Goal: Transaction & Acquisition: Download file/media

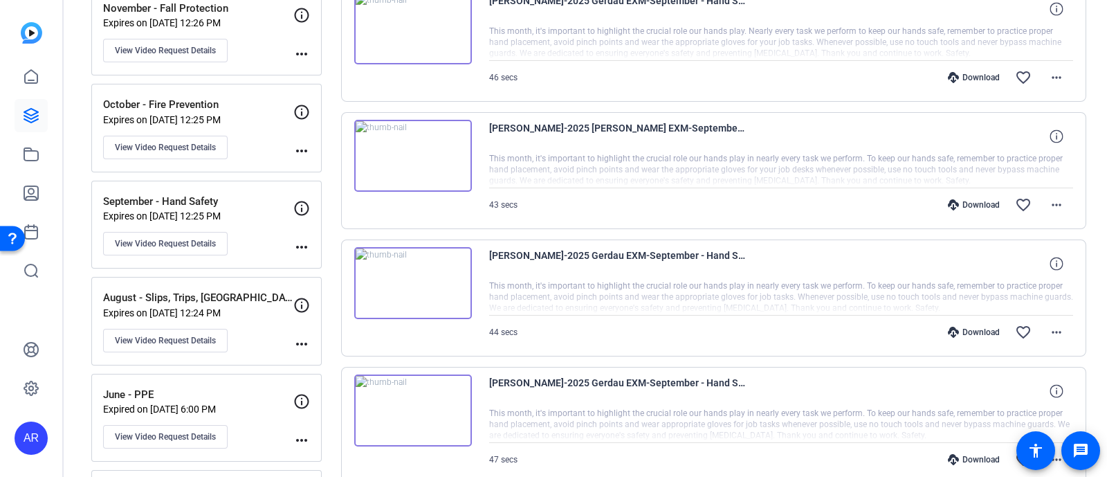
scroll to position [249, 0]
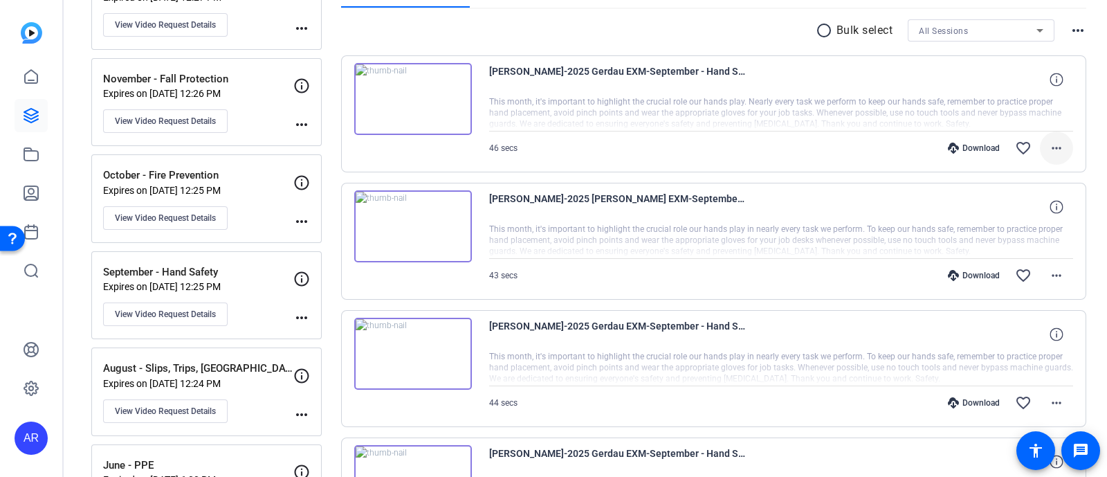
click at [1040, 158] on span at bounding box center [1056, 147] width 33 height 33
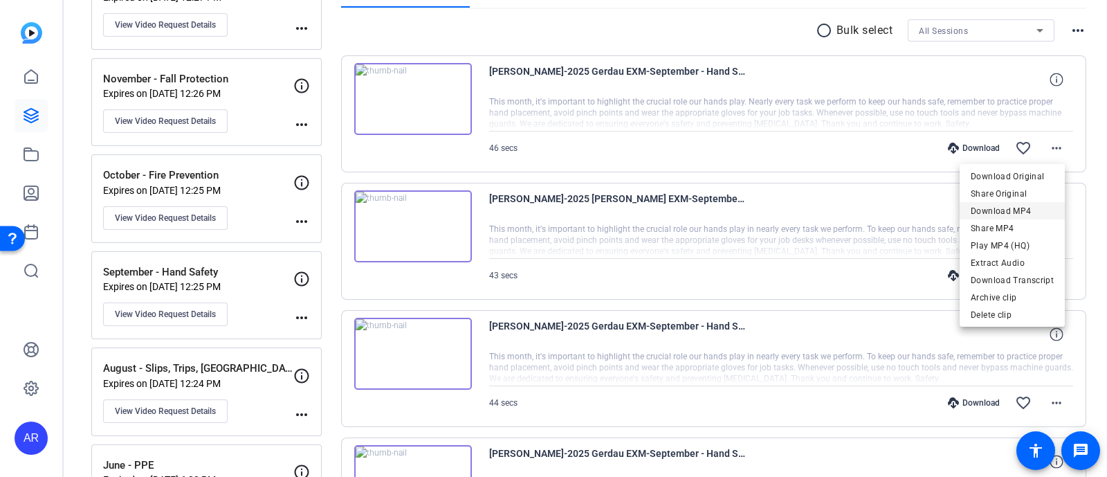
click at [1014, 215] on span "Download MP4" at bounding box center [1012, 211] width 83 height 17
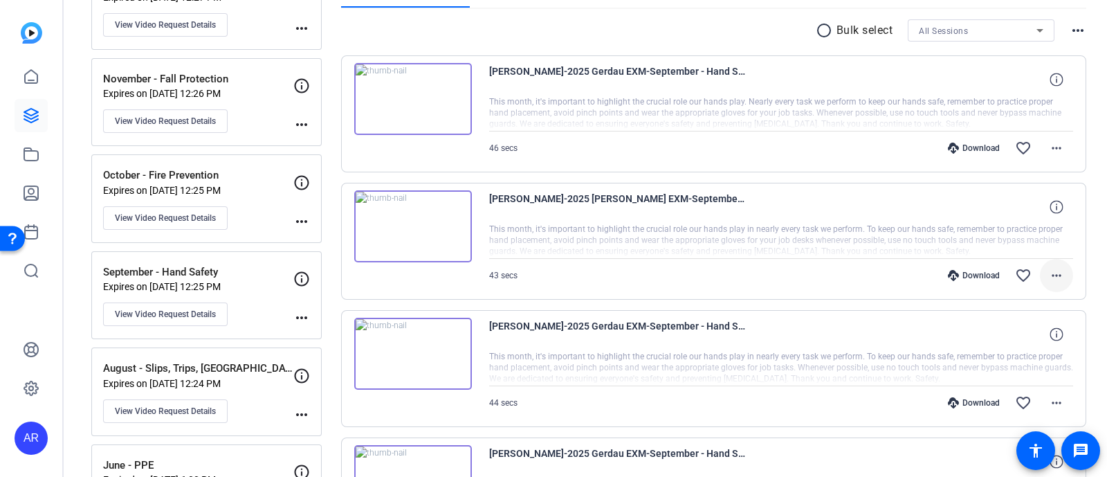
click at [1054, 271] on mat-icon "more_horiz" at bounding box center [1057, 275] width 17 height 17
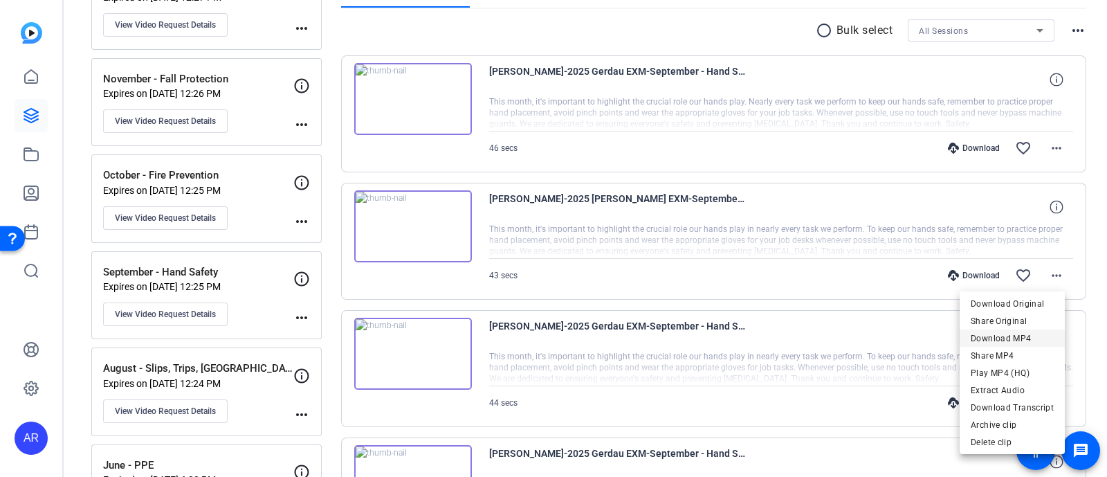
click at [1008, 337] on span "Download MP4" at bounding box center [1012, 337] width 83 height 17
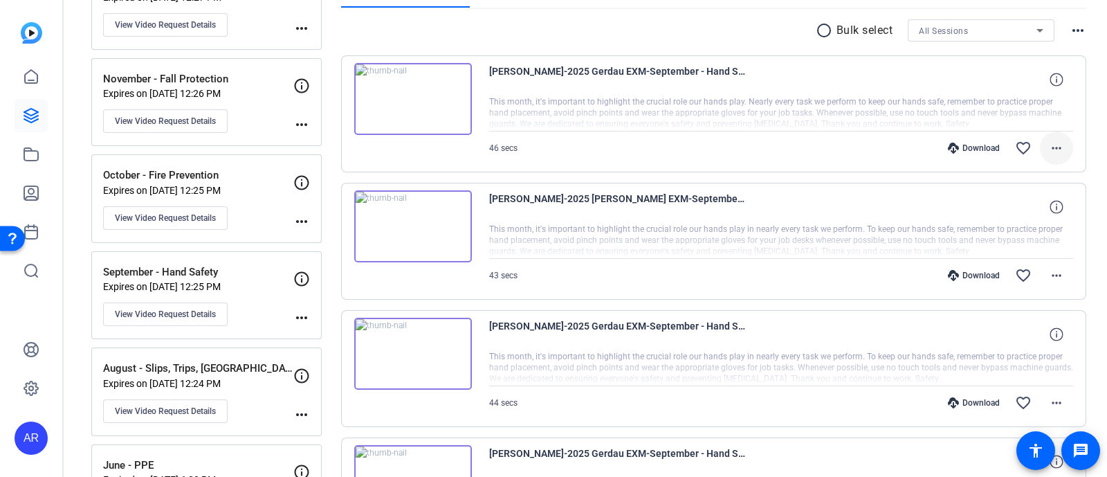
click at [1049, 154] on mat-icon "more_horiz" at bounding box center [1057, 148] width 17 height 17
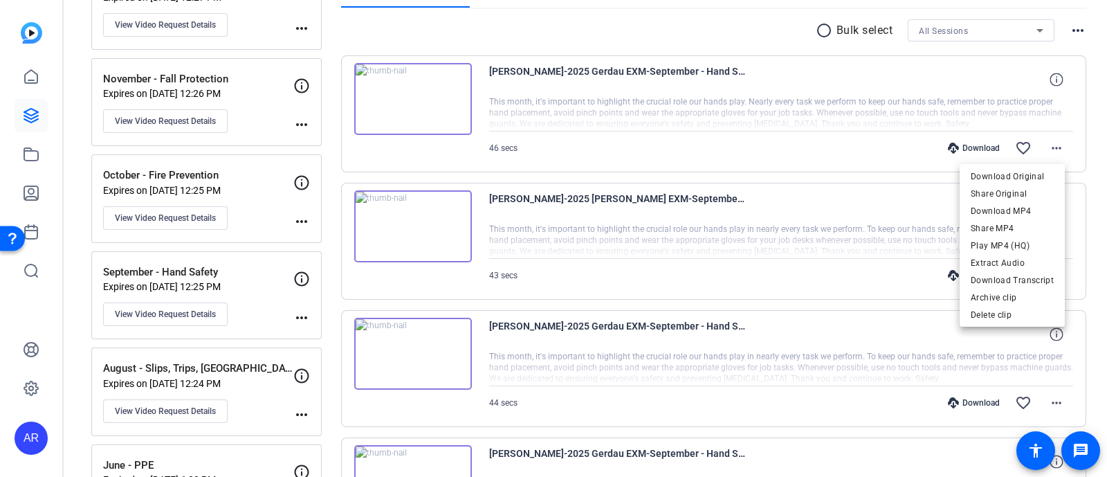
click at [806, 253] on div at bounding box center [553, 238] width 1107 height 477
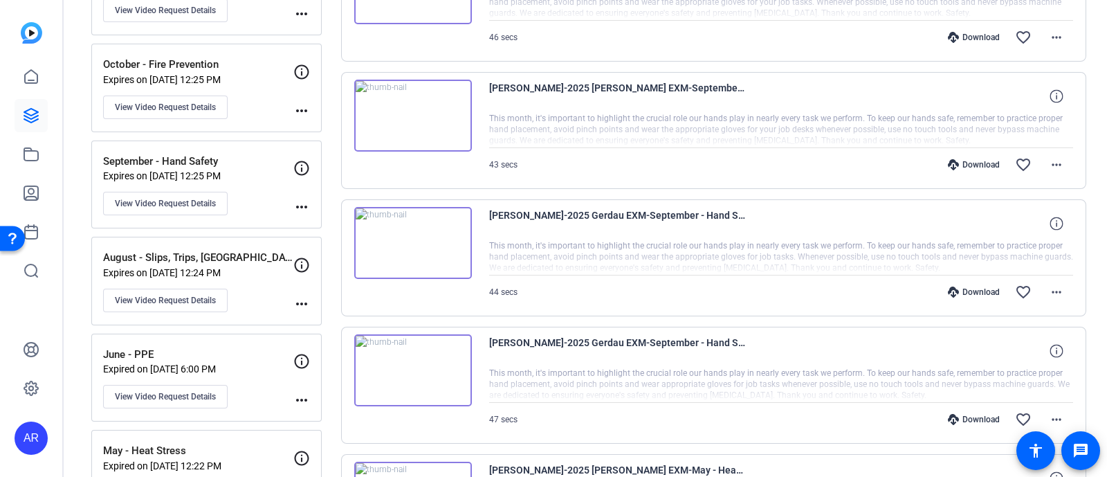
scroll to position [368, 0]
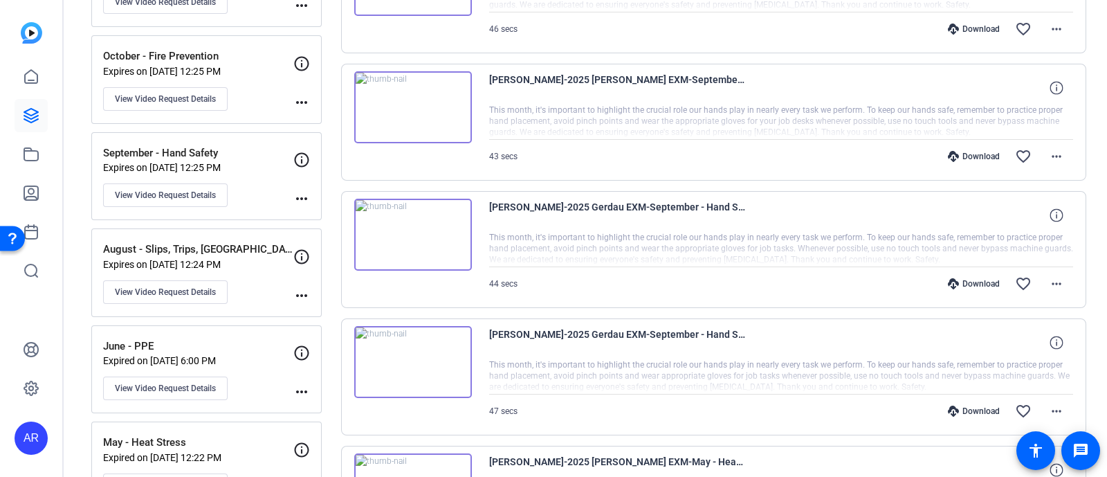
click at [412, 233] on img at bounding box center [413, 235] width 118 height 72
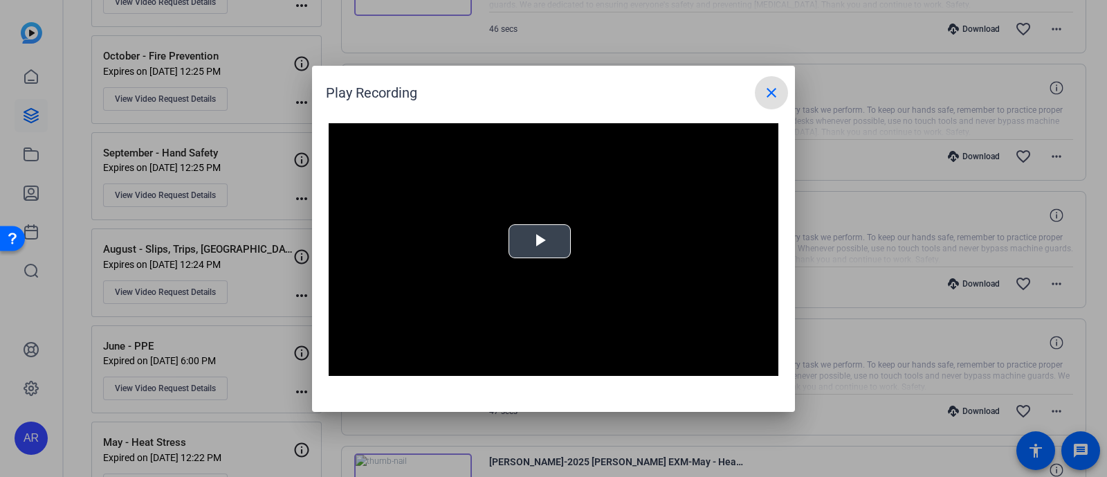
click at [540, 241] on span "Video Player" at bounding box center [540, 241] width 0 height 0
click at [766, 91] on mat-icon "close" at bounding box center [771, 92] width 17 height 17
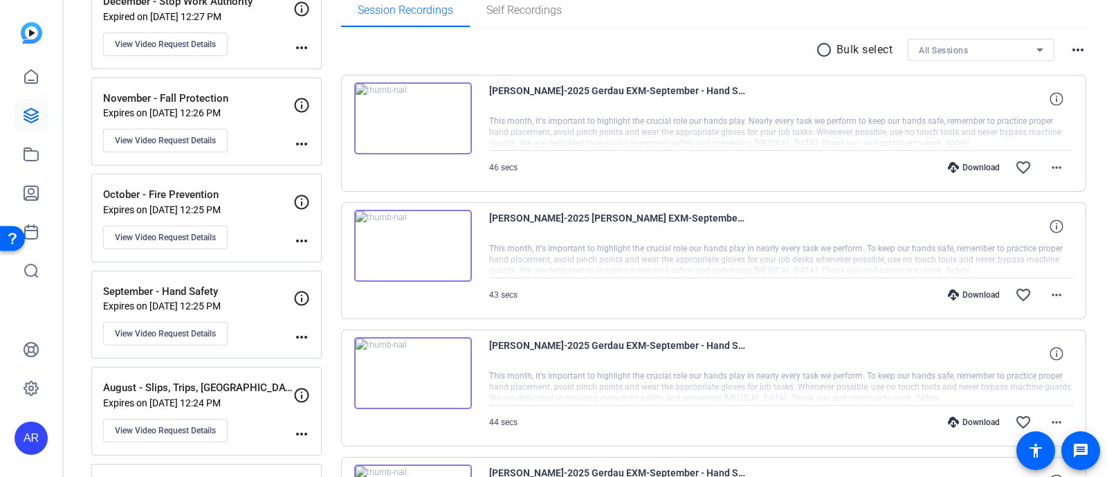
scroll to position [169, 0]
